Goal: Task Accomplishment & Management: Use online tool/utility

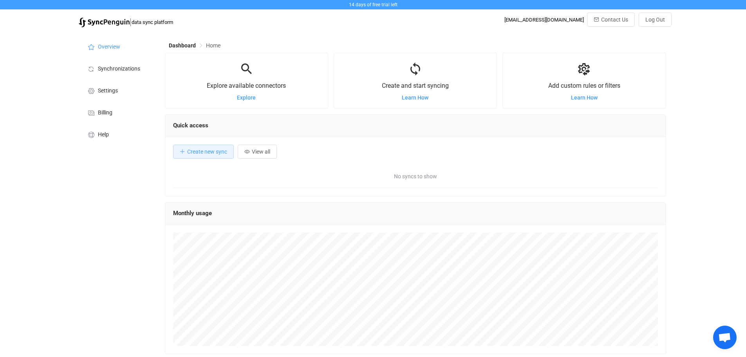
scroll to position [152, 501]
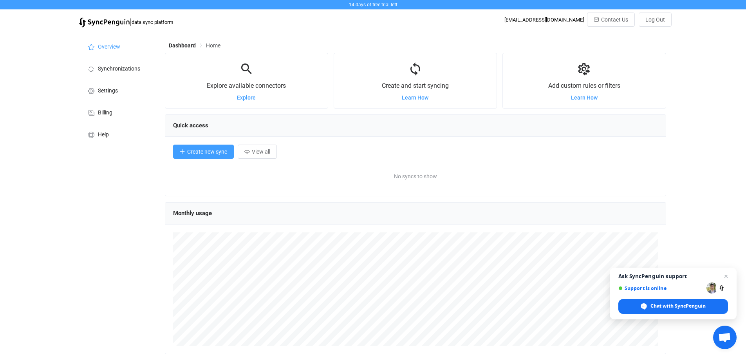
click at [180, 151] on icon "button" at bounding box center [182, 151] width 5 height 5
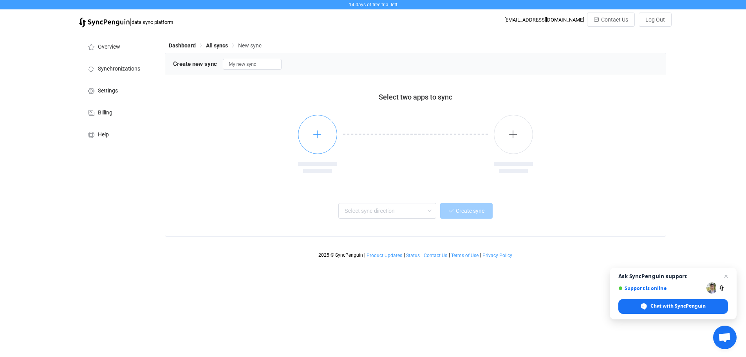
click at [310, 133] on button "button" at bounding box center [317, 134] width 39 height 39
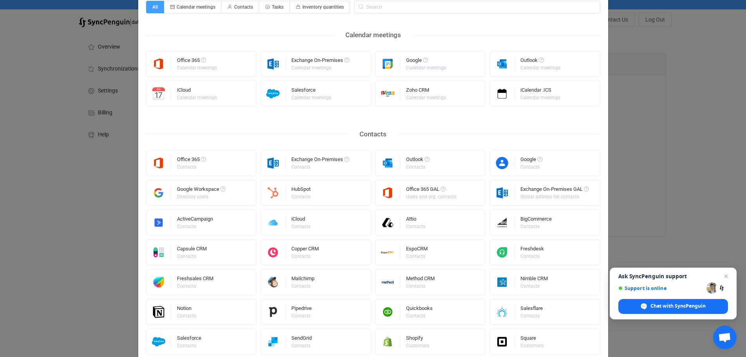
scroll to position [117, 0]
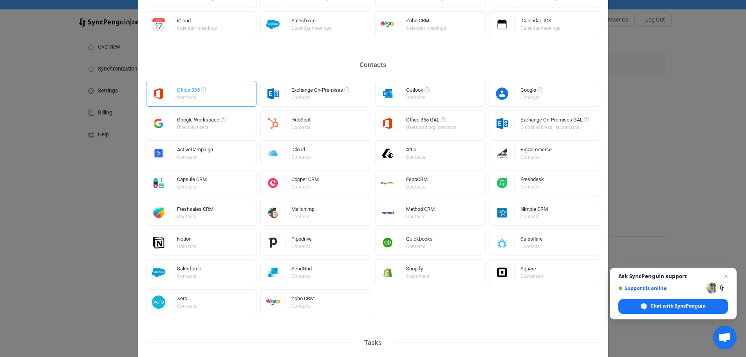
click at [171, 97] on div "Office 365 Contacts" at bounding box center [201, 94] width 111 height 26
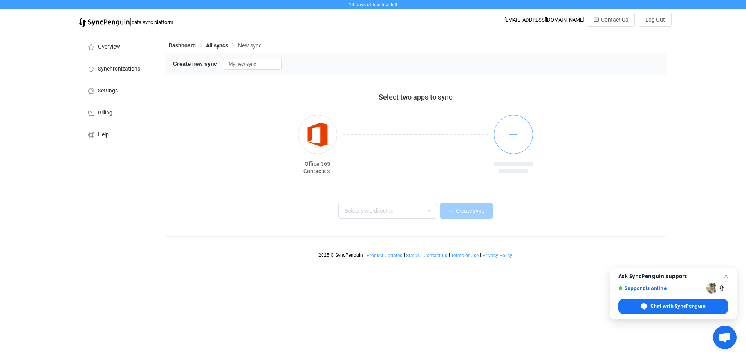
click at [502, 138] on button "button" at bounding box center [513, 134] width 39 height 39
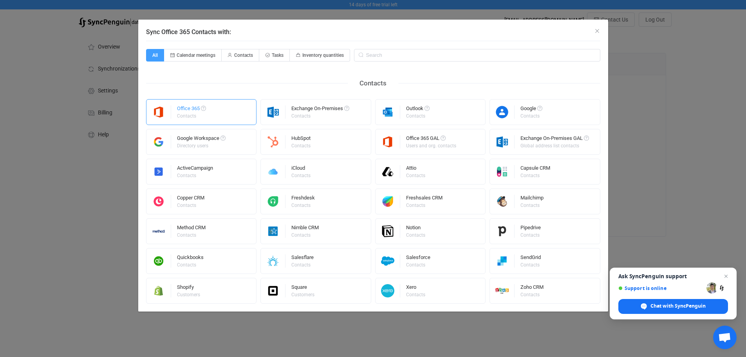
click at [199, 115] on div "Contacts" at bounding box center [191, 116] width 28 height 5
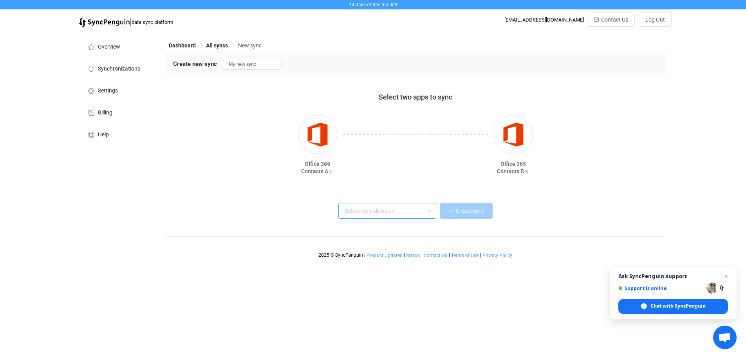
click at [384, 211] on input "text" at bounding box center [387, 211] width 98 height 16
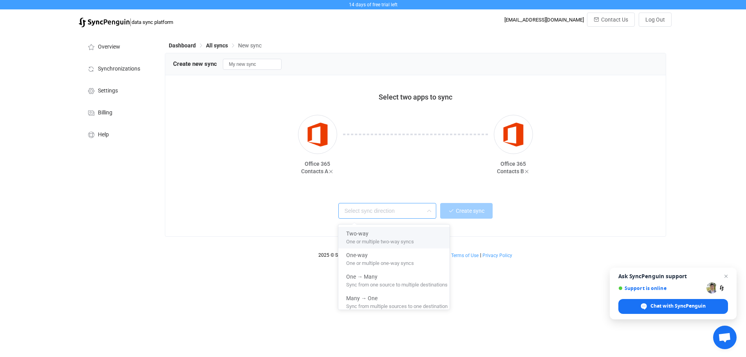
click at [404, 239] on span "One or multiple two-way syncs" at bounding box center [380, 240] width 68 height 9
type input "Two-way"
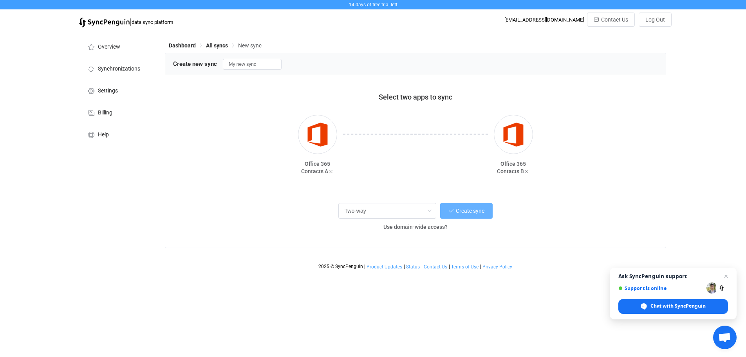
click at [473, 208] on span "Create sync" at bounding box center [470, 210] width 29 height 6
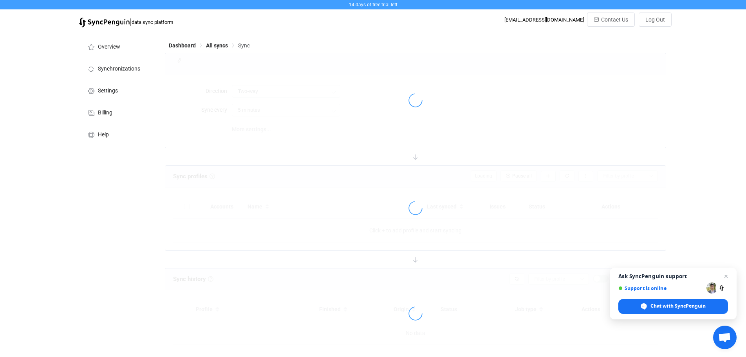
type input "10 minutes"
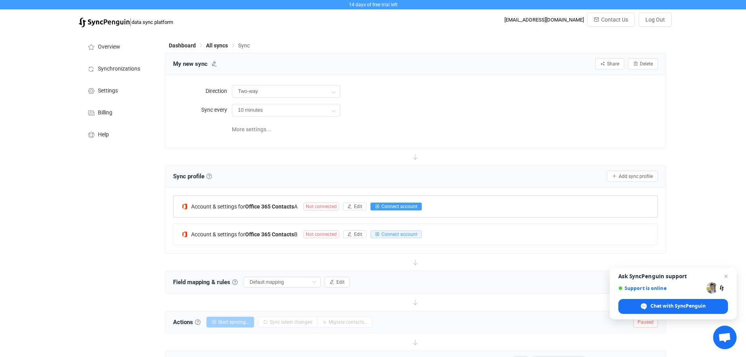
click at [397, 206] on span "Connect account" at bounding box center [399, 206] width 36 height 5
